Goal: Task Accomplishment & Management: Manage account settings

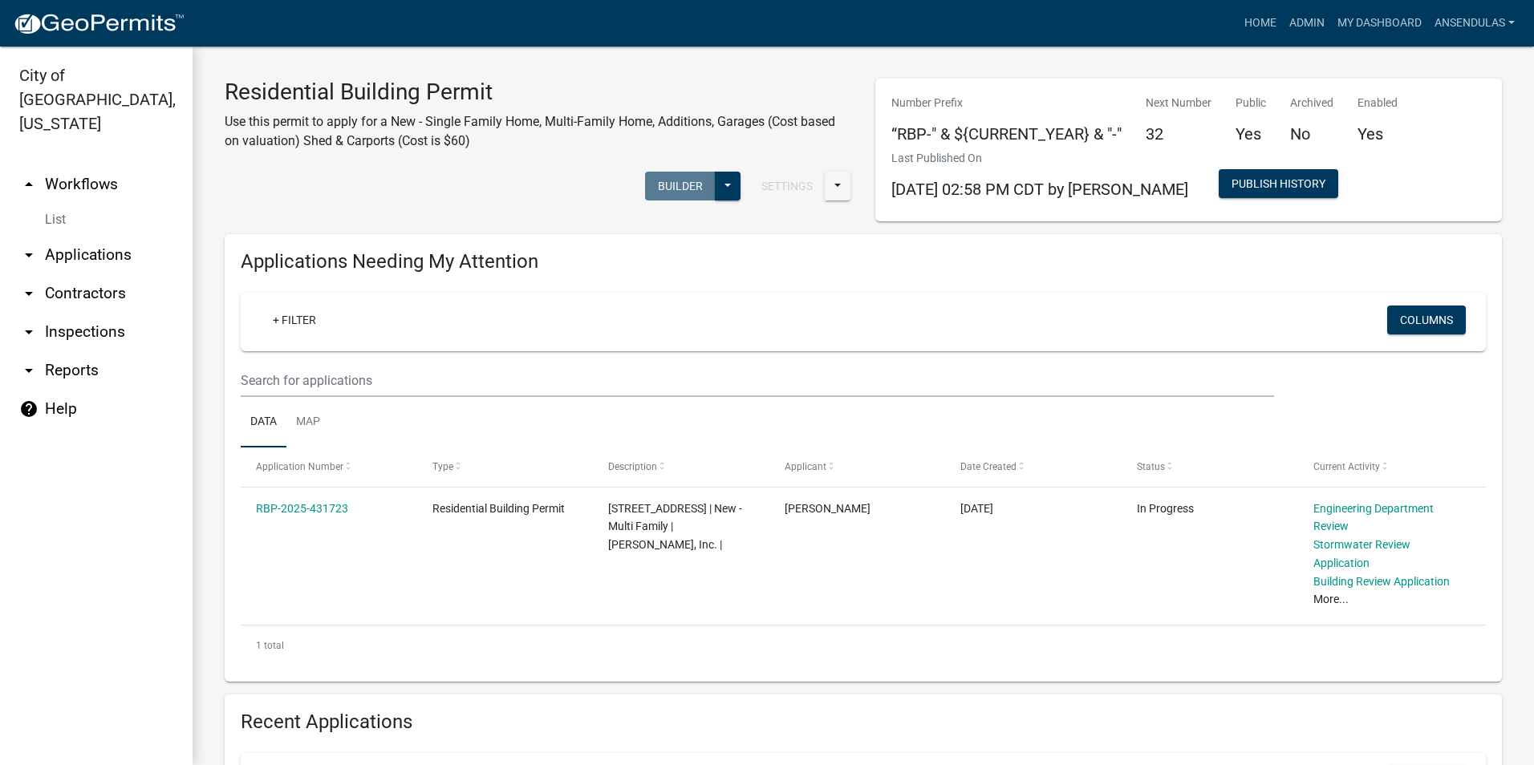
click at [602, 90] on h3 "Residential Building Permit" at bounding box center [538, 92] width 627 height 27
click at [1292, 18] on link "Admin" at bounding box center [1307, 23] width 48 height 30
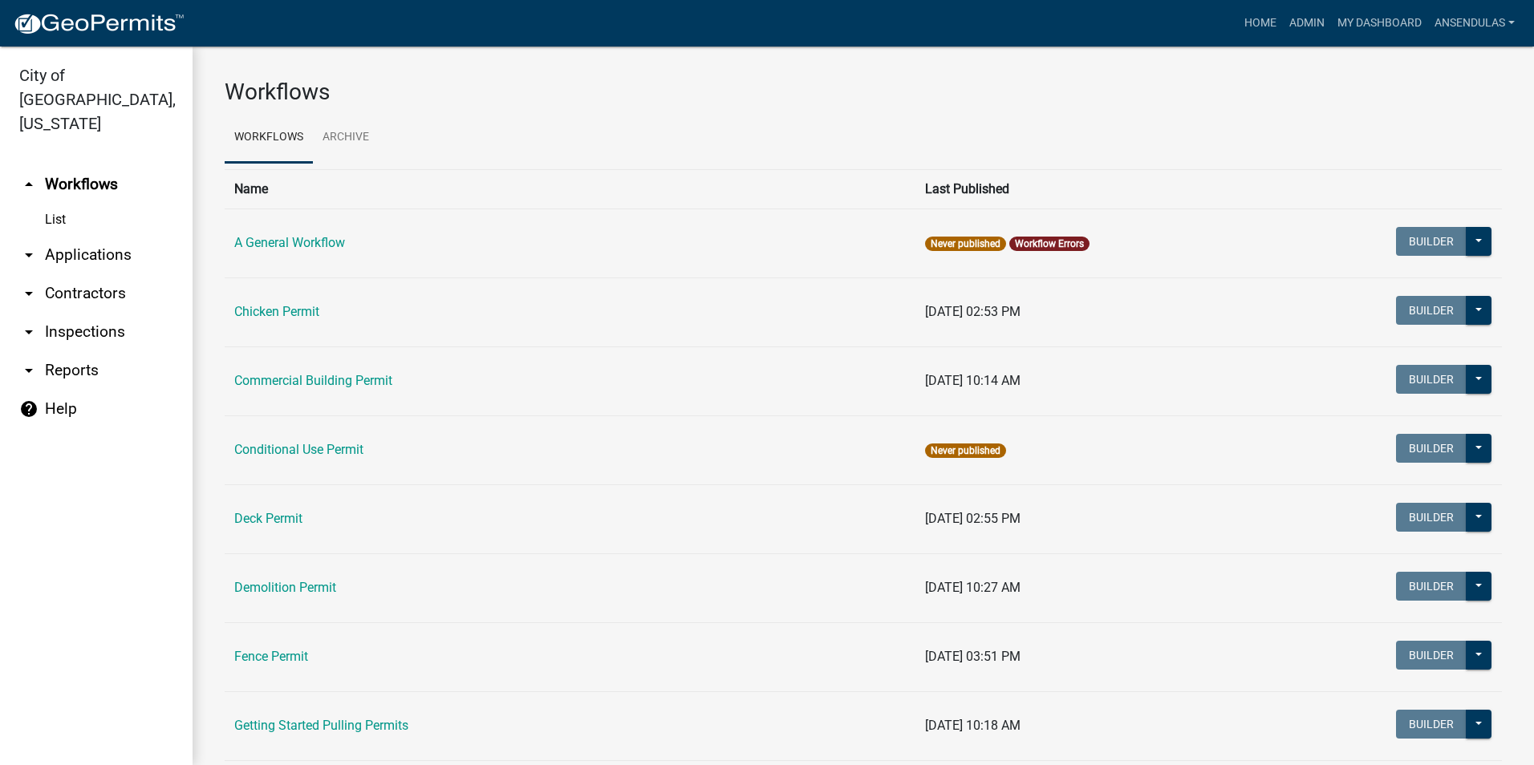
click at [350, 369] on td "Commercial Building Permit" at bounding box center [570, 381] width 691 height 69
click at [347, 389] on td "Commercial Building Permit" at bounding box center [570, 381] width 691 height 69
click at [347, 381] on link "Commercial Building Permit" at bounding box center [313, 380] width 158 height 15
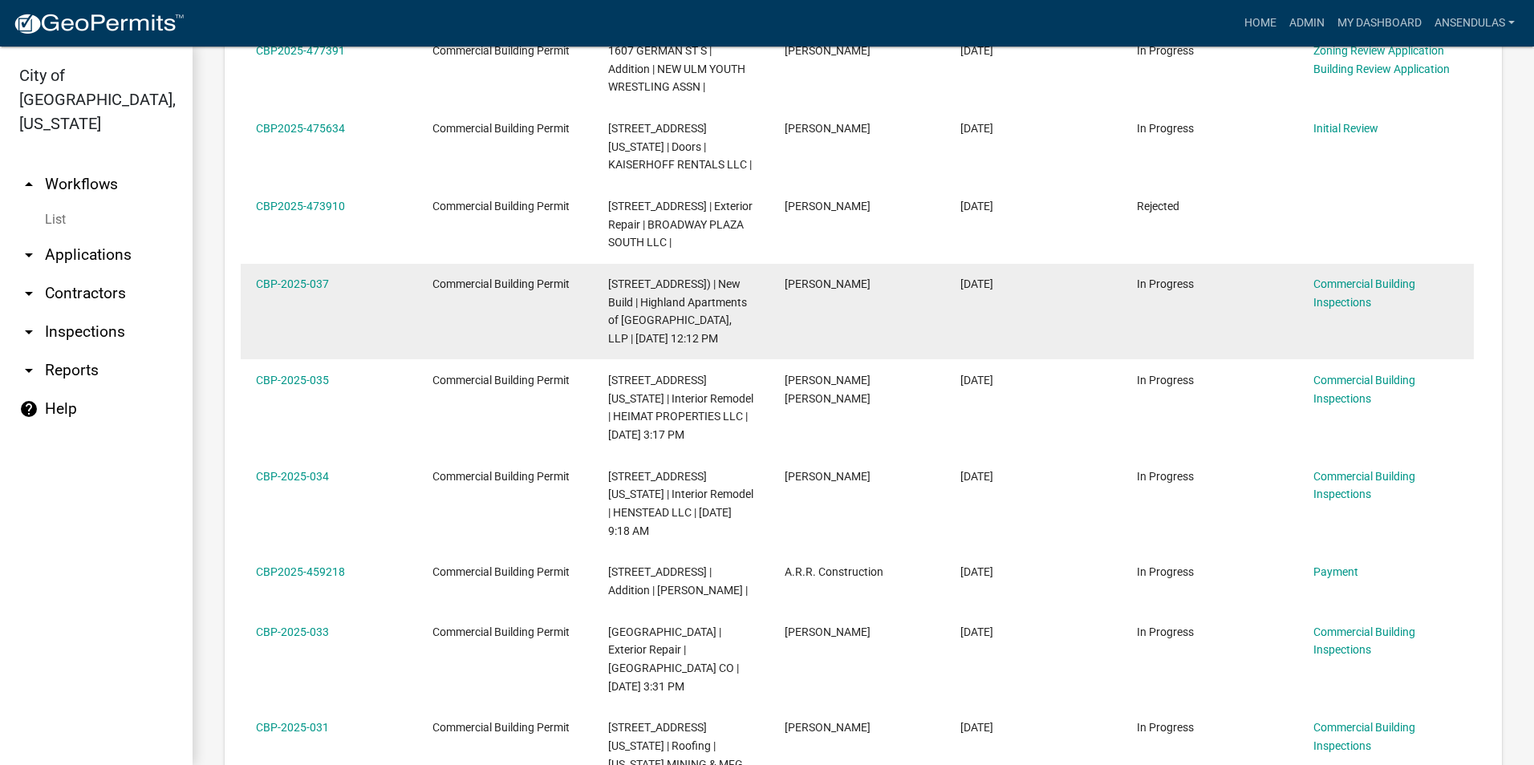
scroll to position [963, 0]
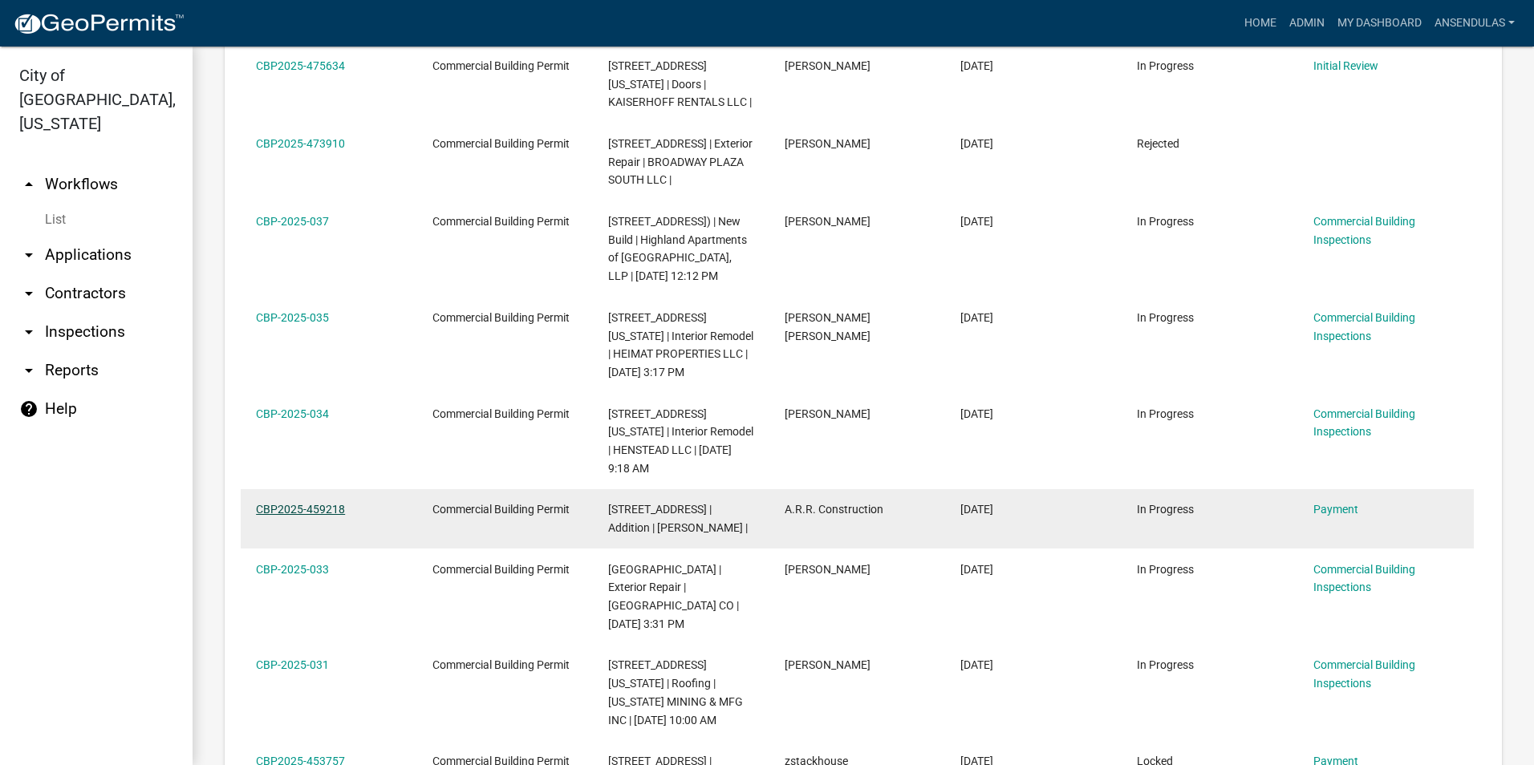
click at [306, 503] on link "CBP2025-459218" at bounding box center [300, 509] width 89 height 13
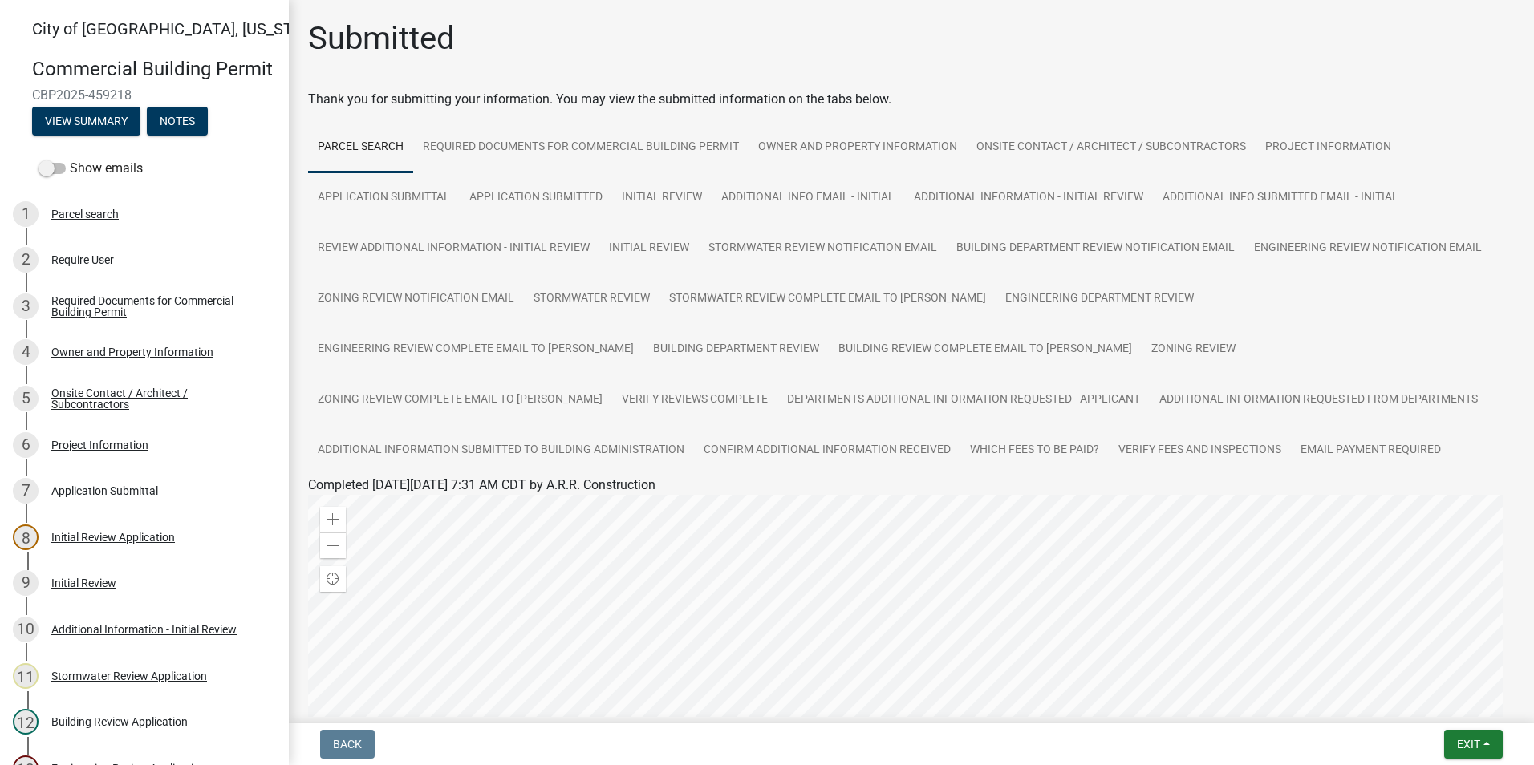
scroll to position [352, 0]
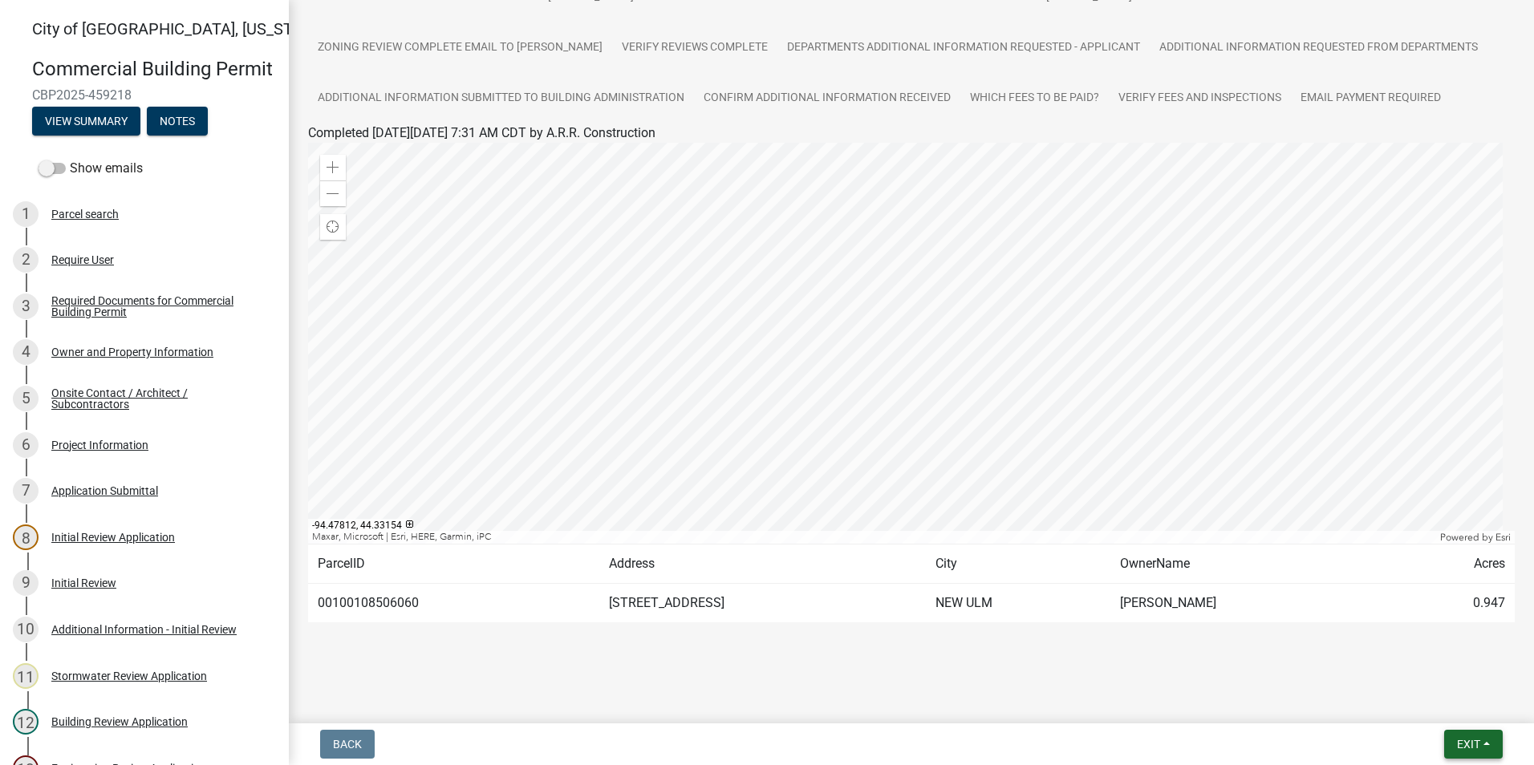
click at [1468, 741] on span "Exit" at bounding box center [1468, 744] width 23 height 13
click at [1416, 707] on button "Save & Exit" at bounding box center [1438, 703] width 128 height 39
